Goal: Task Accomplishment & Management: Complete application form

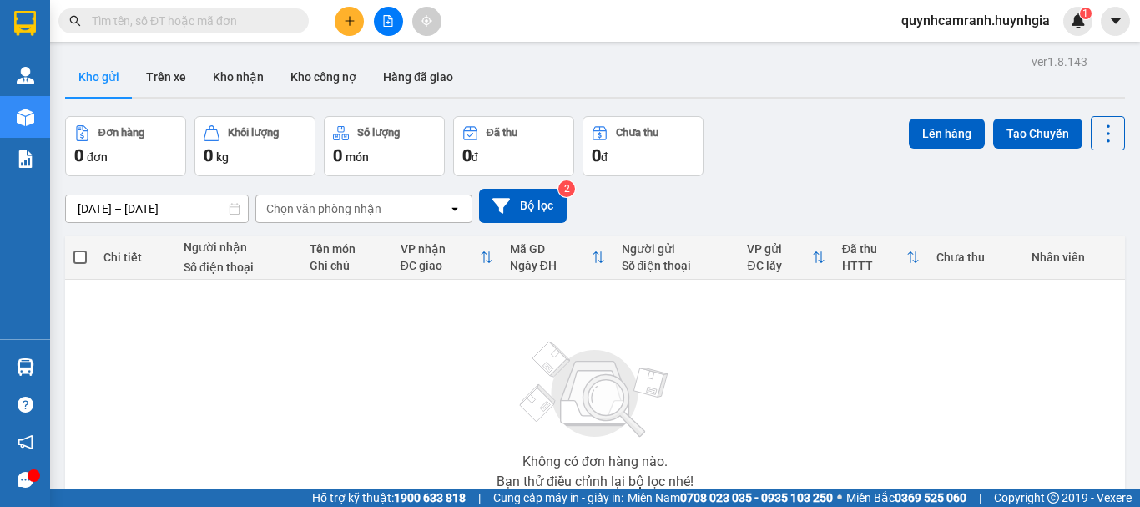
click at [355, 22] on icon "plus" at bounding box center [350, 21] width 12 height 12
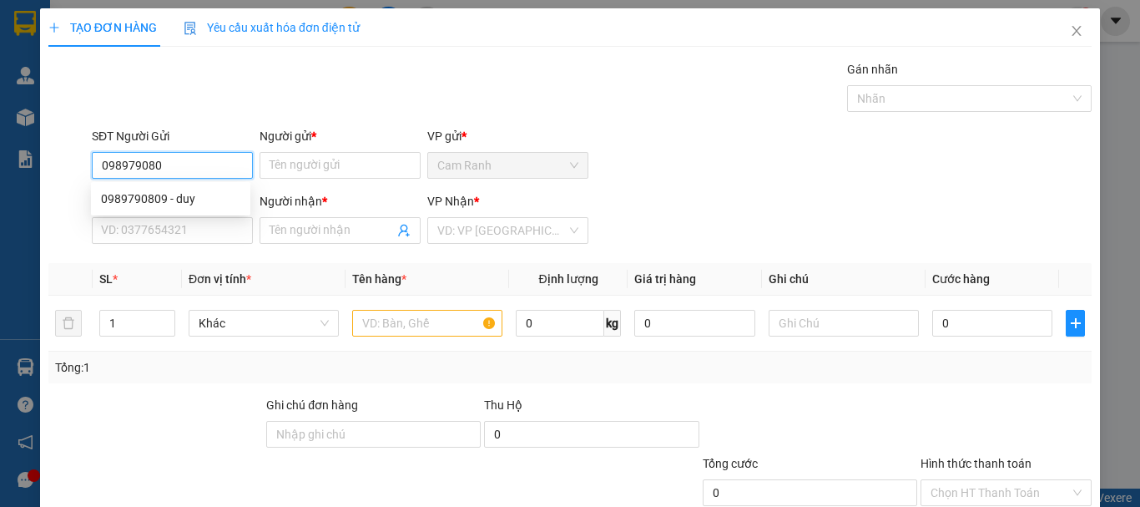
type input "0989790809"
click at [179, 201] on div "0989790809 - duy" at bounding box center [170, 198] width 139 height 18
type input "duy"
type input "0917791194"
type input "hải"
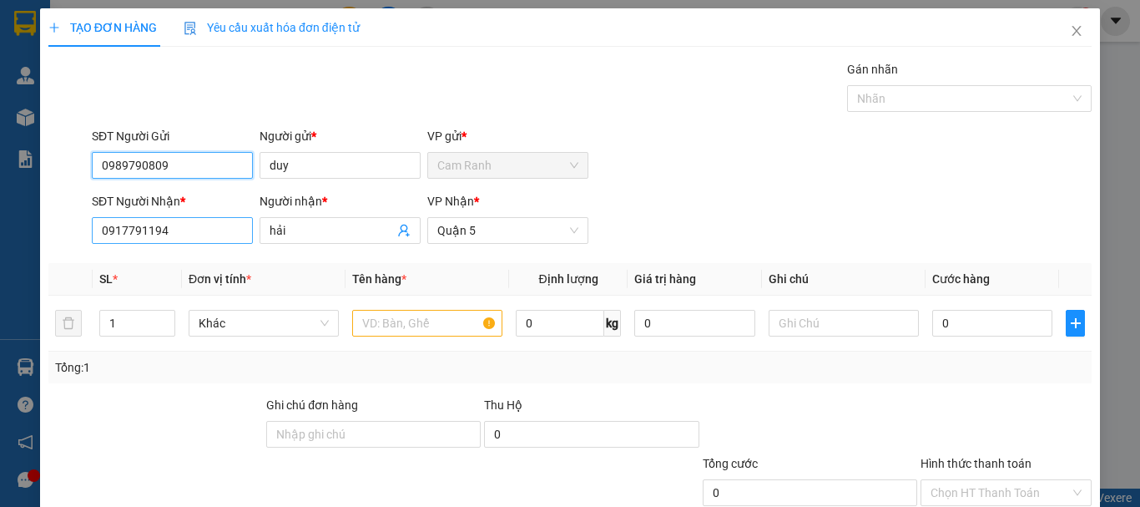
type input "0989790809"
drag, startPoint x: 188, startPoint y: 227, endPoint x: 174, endPoint y: 150, distance: 77.9
click at [189, 211] on div "SĐT Người Nhận * 0917791194" at bounding box center [172, 221] width 161 height 58
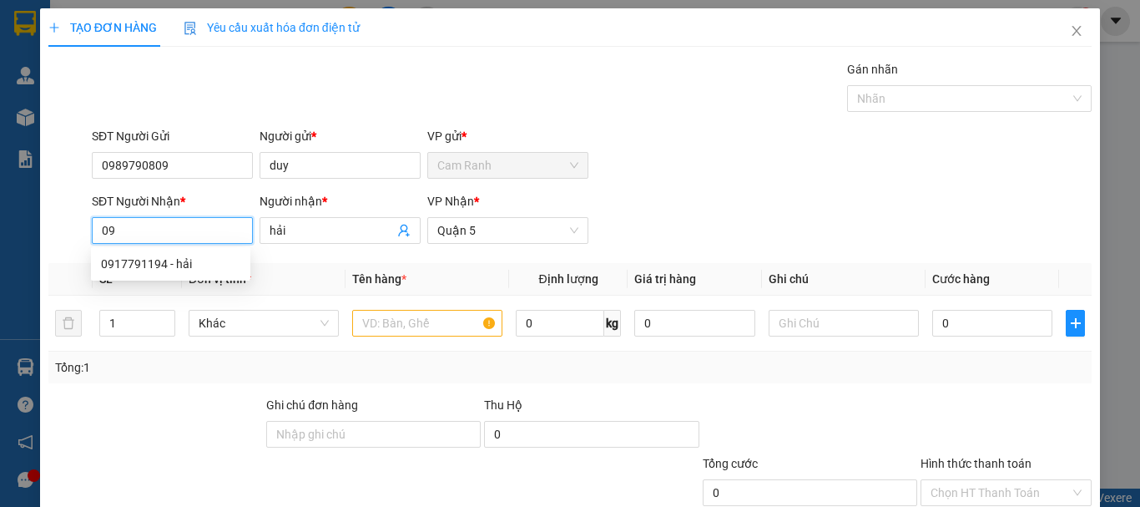
type input "0"
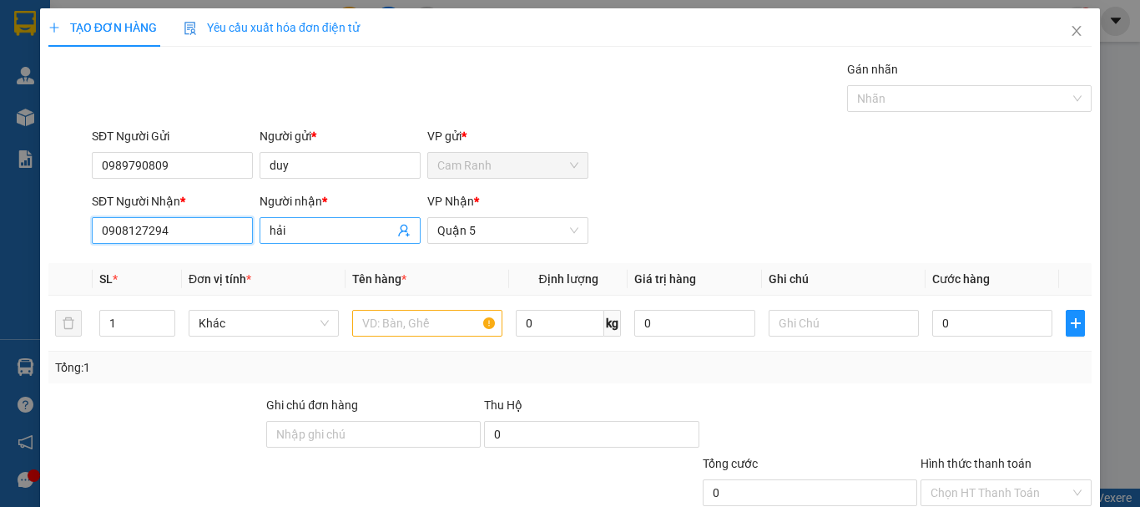
type input "0908127294"
click at [374, 232] on input "hải" at bounding box center [332, 230] width 124 height 18
type input "h"
type input "chú biếu"
click at [397, 317] on input "text" at bounding box center [427, 323] width 150 height 27
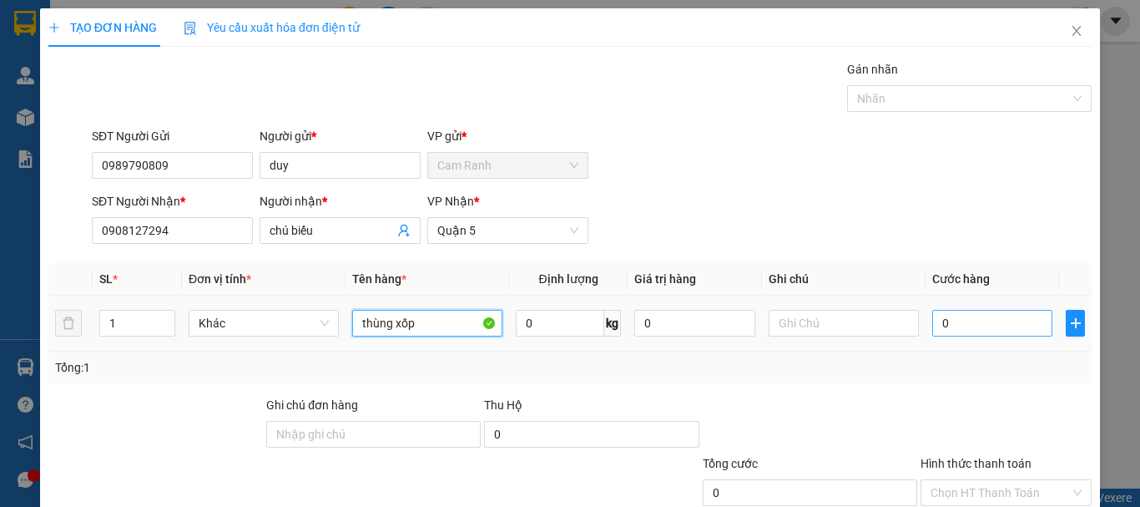
type input "thùng xốp"
click at [932, 322] on input "0" at bounding box center [992, 323] width 120 height 27
type input "3"
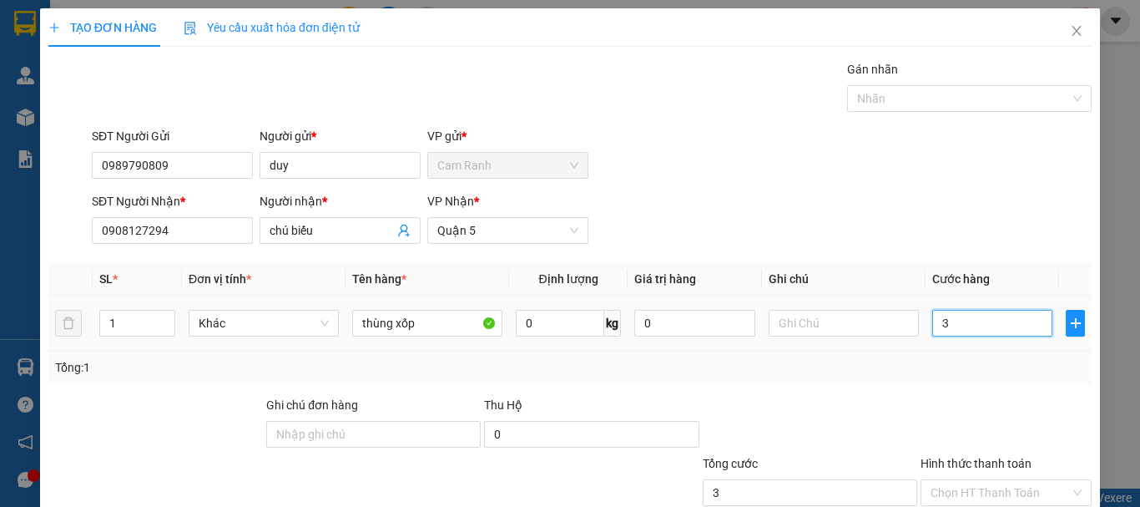
type input "30"
type input "300"
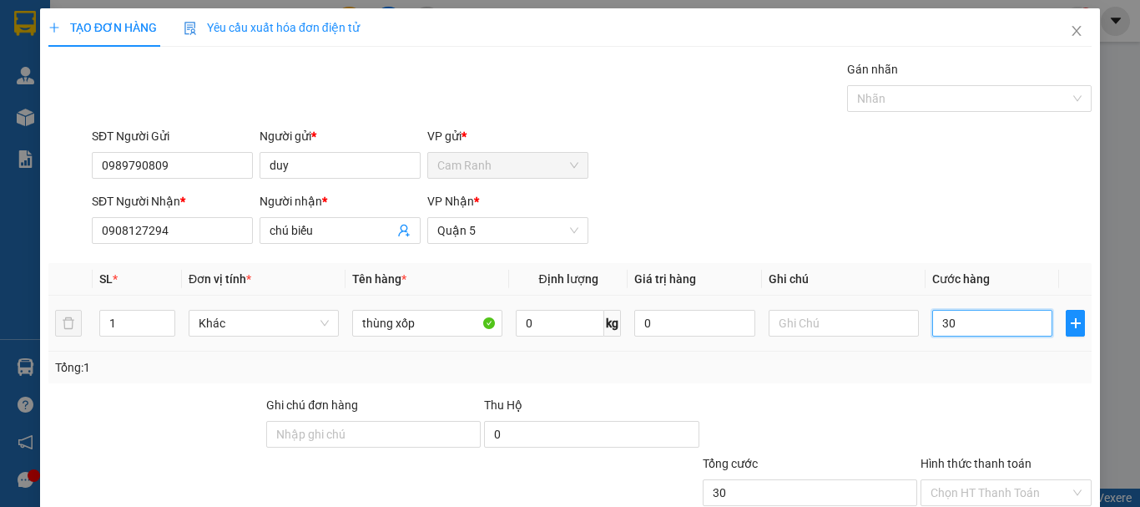
type input "300"
type input "3.000"
type input "30.000"
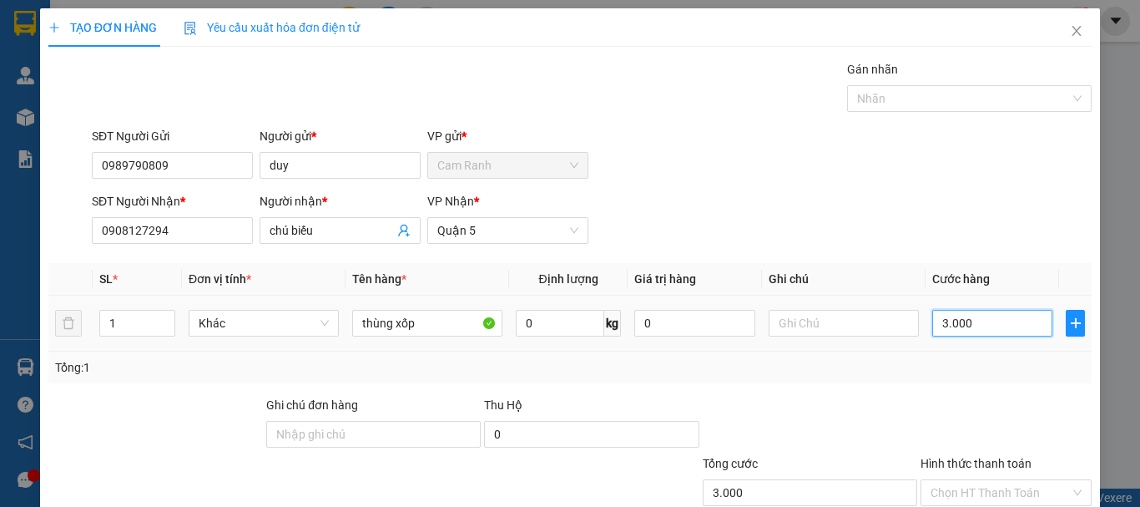
type input "30.000"
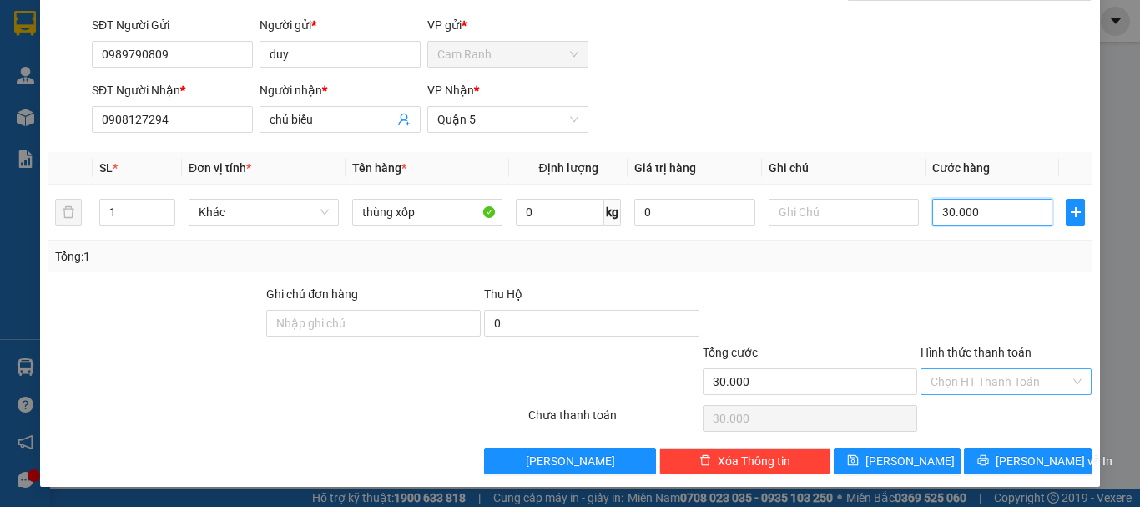
type input "30.000"
click at [1000, 387] on input "Hình thức thanh toán" at bounding box center [999, 381] width 139 height 25
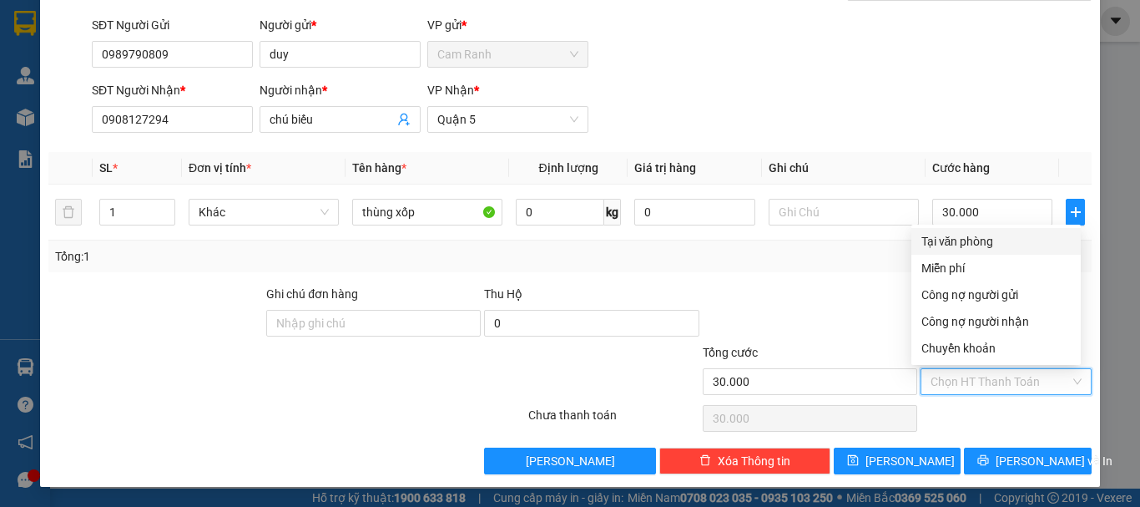
click at [977, 239] on div "Tại văn phòng" at bounding box center [995, 241] width 149 height 18
type input "0"
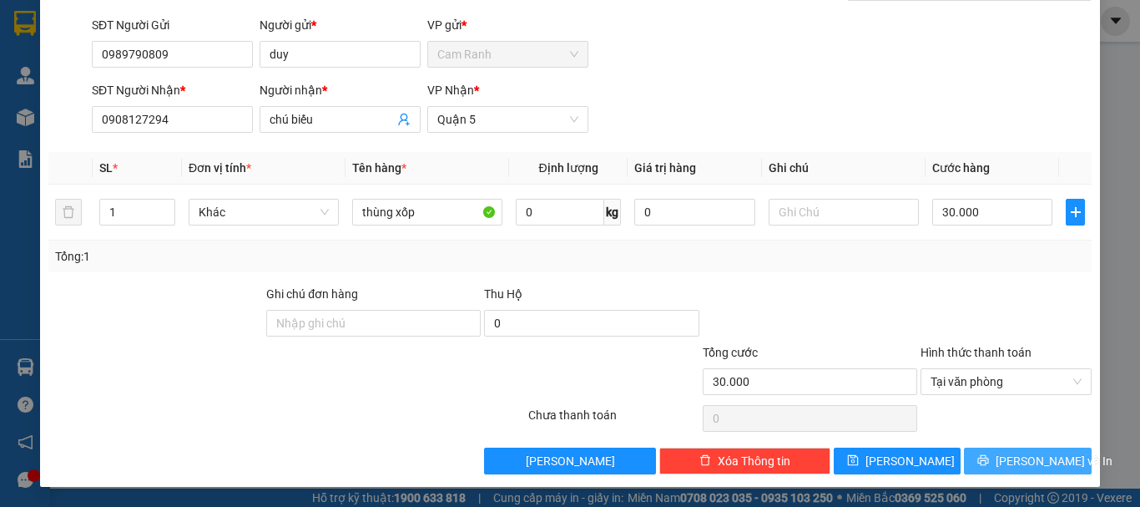
click at [1009, 461] on span "[PERSON_NAME] và In" at bounding box center [1054, 460] width 117 height 18
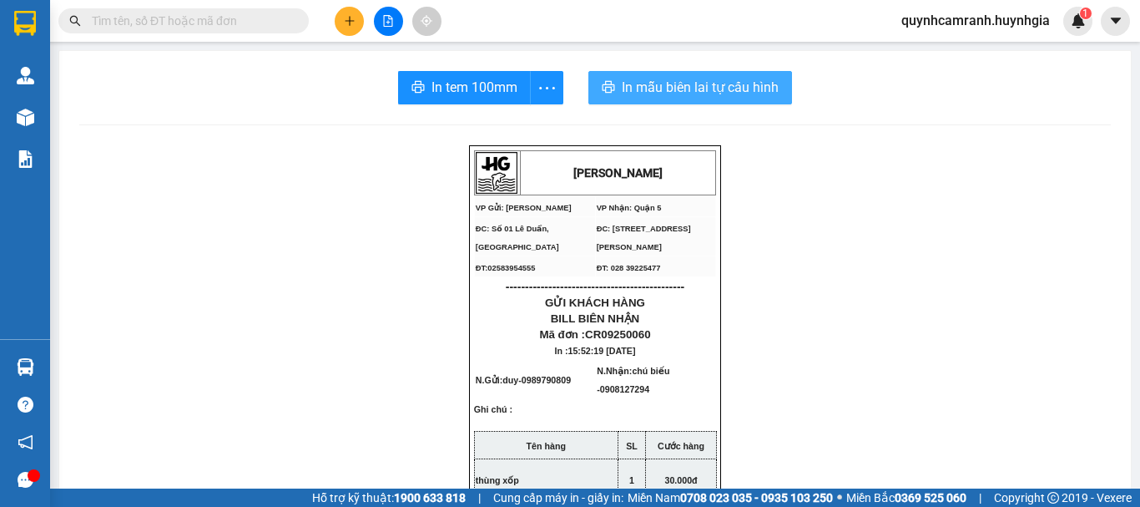
click at [663, 90] on span "In mẫu biên lai tự cấu hình" at bounding box center [700, 87] width 157 height 21
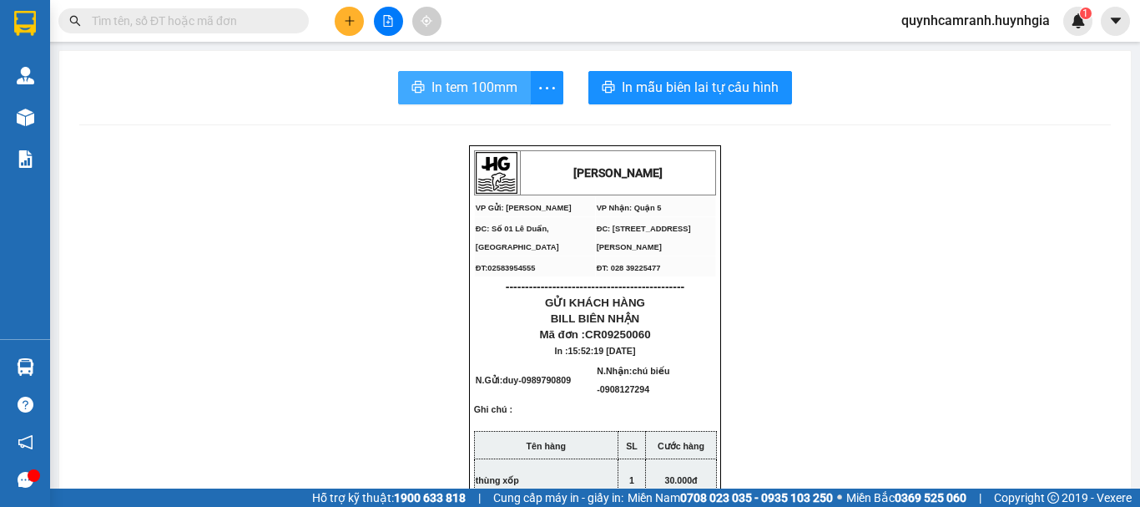
click at [471, 93] on span "In tem 100mm" at bounding box center [474, 87] width 86 height 21
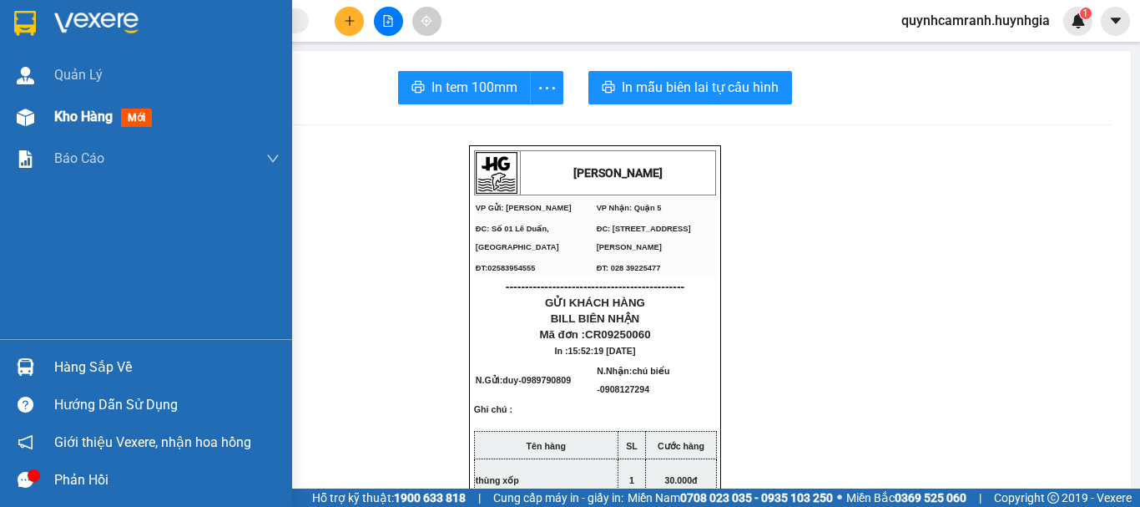
click at [41, 118] on div "Kho hàng mới" at bounding box center [146, 117] width 292 height 42
